Goal: Task Accomplishment & Management: Manage account settings

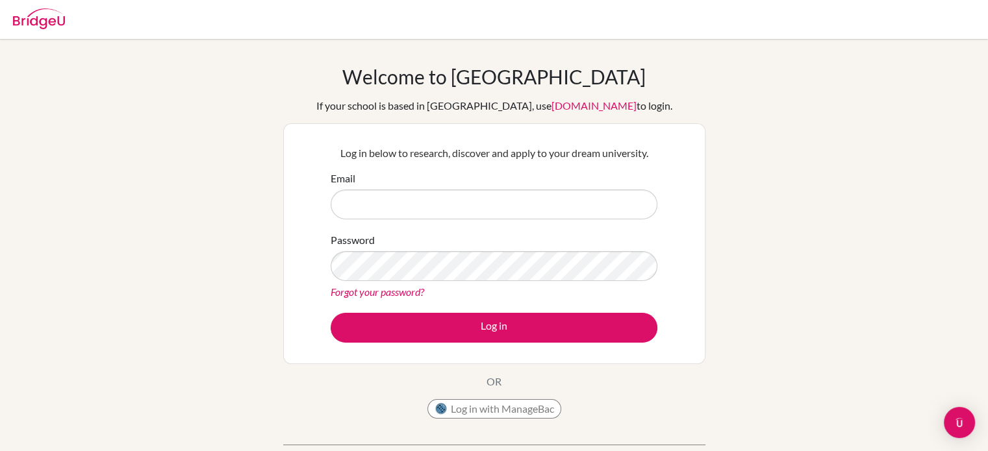
type input "[EMAIL_ADDRESS][DOMAIN_NAME]"
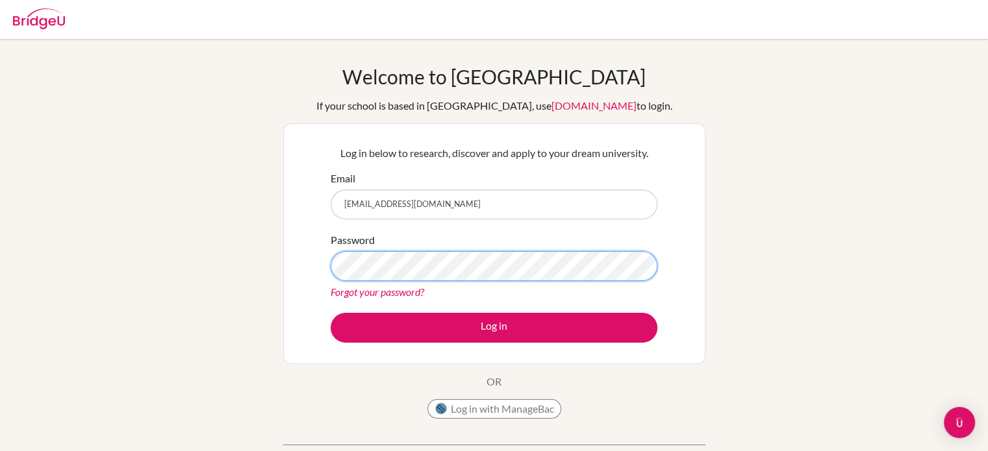
click at [307, 269] on div "Log in below to research, discover and apply to your dream university. Email [E…" at bounding box center [494, 243] width 422 height 241
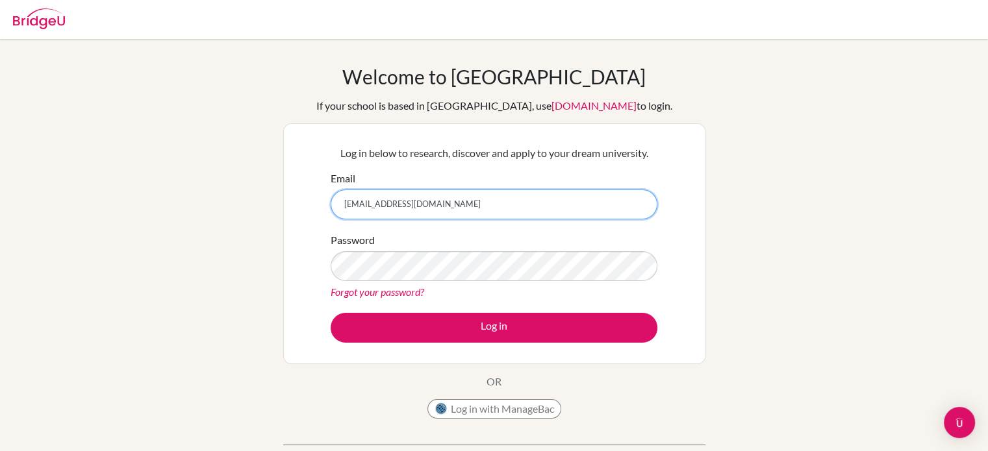
drag, startPoint x: 466, startPoint y: 214, endPoint x: 283, endPoint y: 188, distance: 185.7
click at [283, 188] on div "Log in below to research, discover and apply to your dream university. Email [E…" at bounding box center [494, 243] width 422 height 241
type input "[EMAIL_ADDRESS][DOMAIN_NAME]"
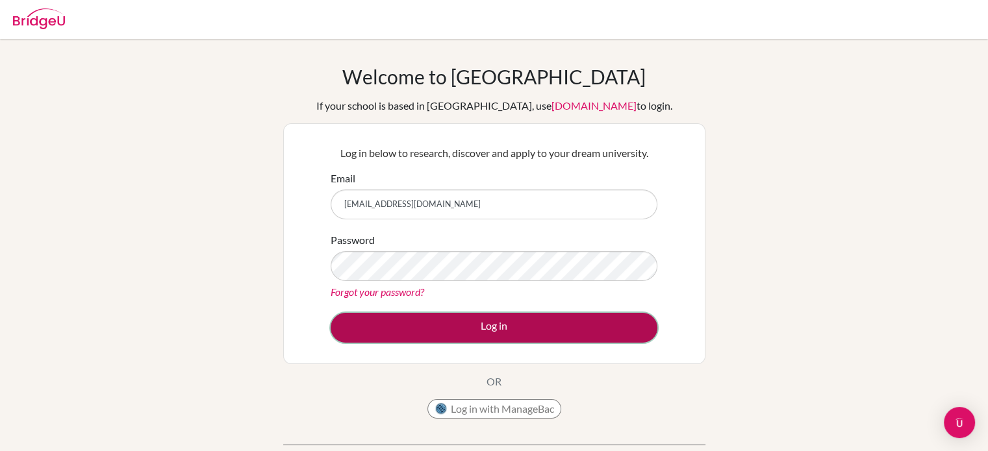
click at [439, 319] on button "Log in" at bounding box center [494, 328] width 327 height 30
